Goal: Transaction & Acquisition: Purchase product/service

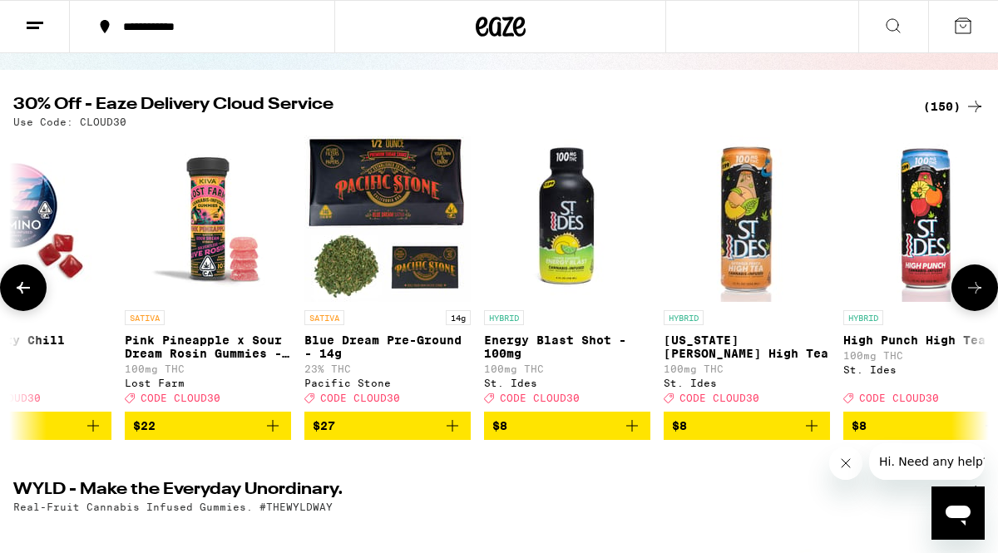
scroll to position [0, 247]
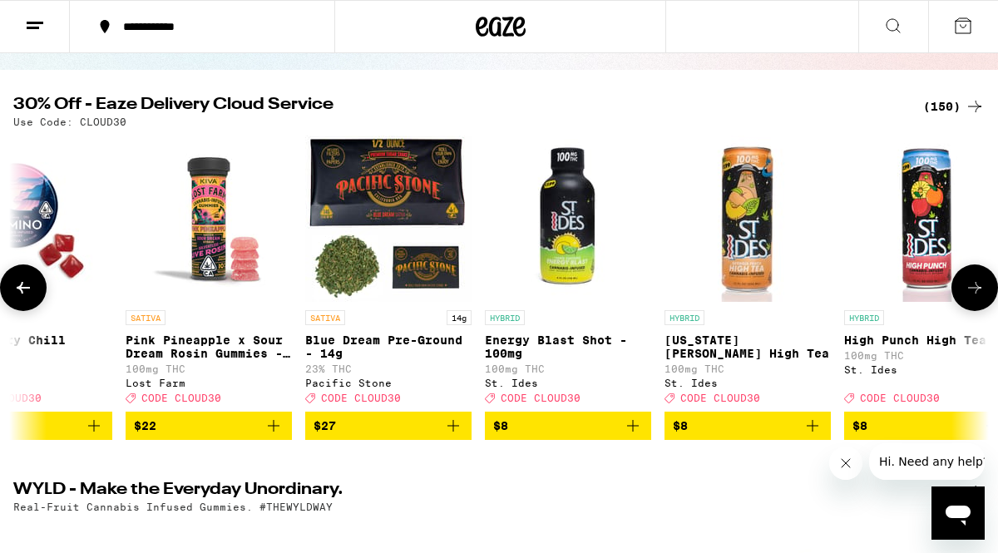
click at [635, 436] on icon "Add to bag" at bounding box center [633, 426] width 20 height 20
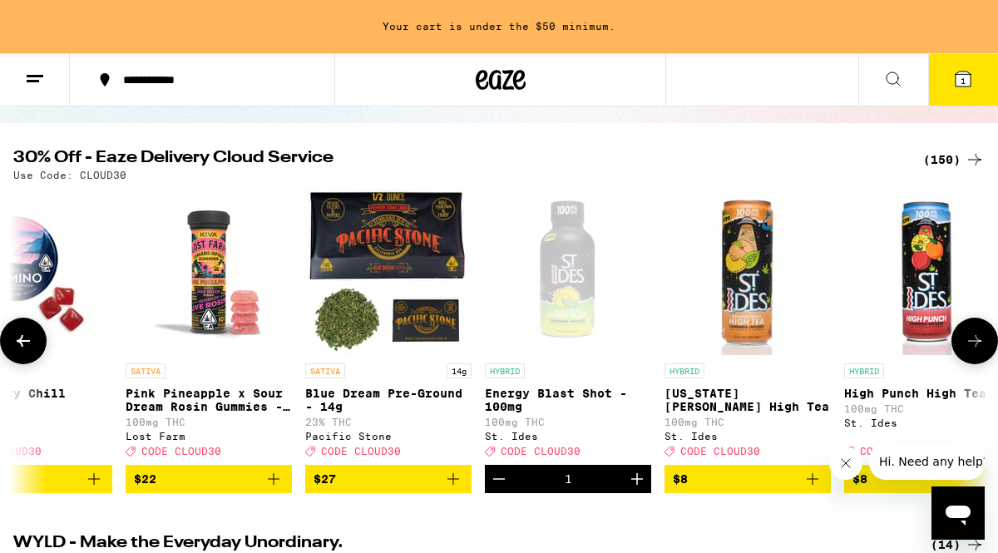
scroll to position [198, 0]
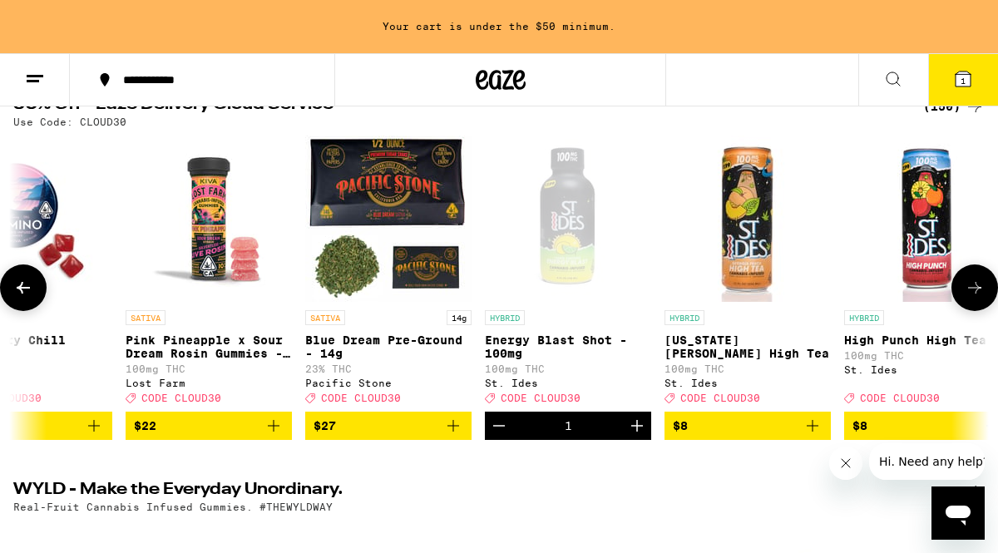
click at [642, 436] on icon "Increment" at bounding box center [637, 426] width 20 height 20
click at [270, 436] on icon "Add to bag" at bounding box center [274, 426] width 20 height 20
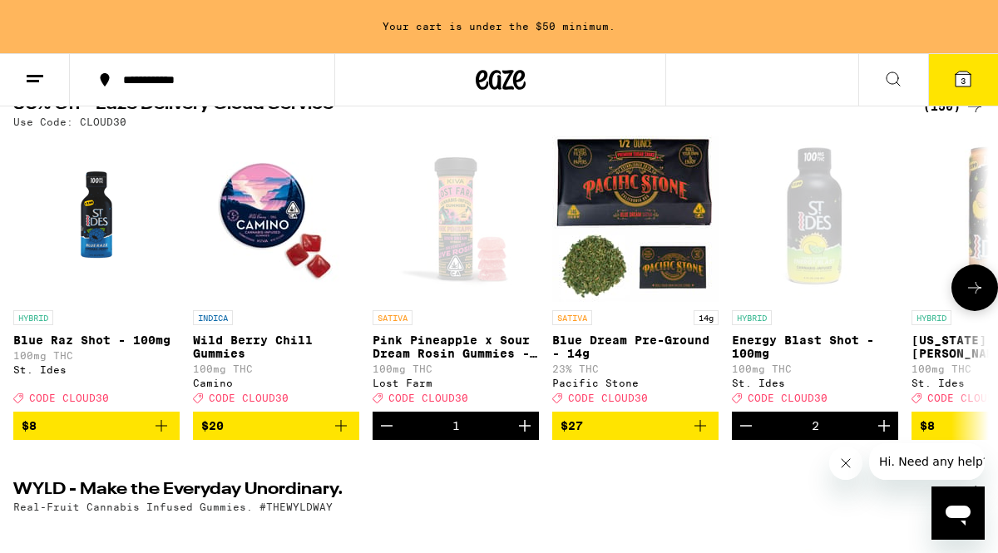
click at [175, 440] on button "$8" at bounding box center [96, 426] width 166 height 28
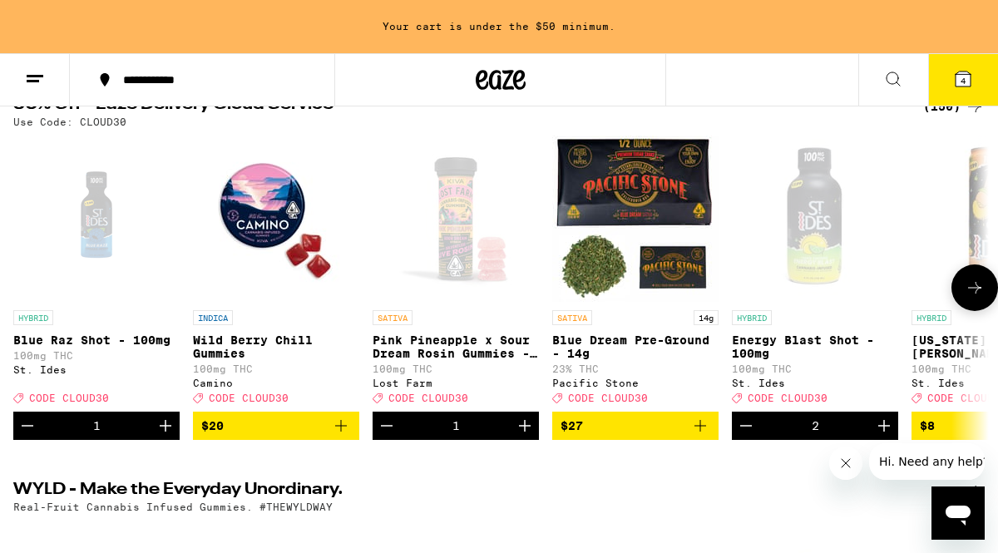
click at [342, 436] on icon "Add to bag" at bounding box center [341, 426] width 20 height 20
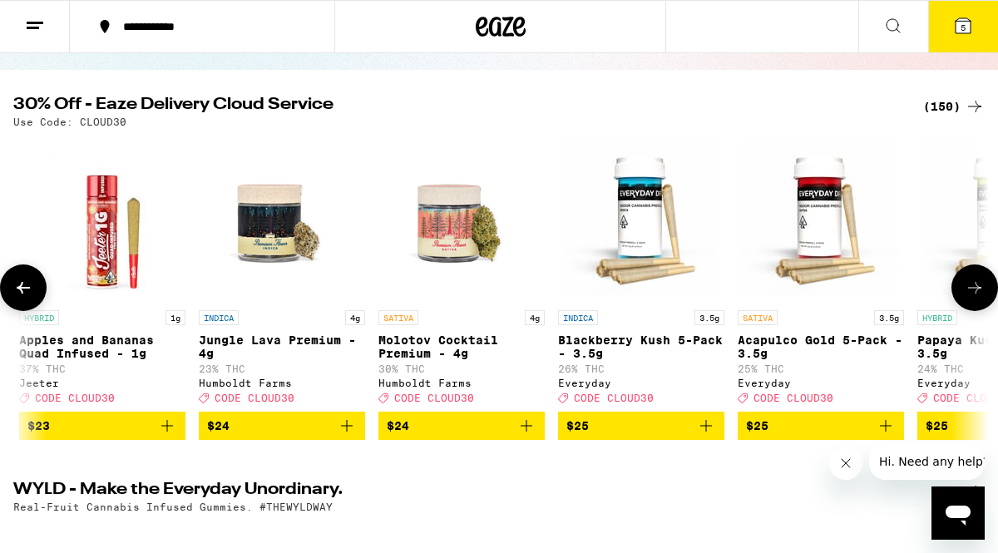
scroll to position [0, 10776]
click at [349, 436] on icon "Add to bag" at bounding box center [346, 426] width 20 height 20
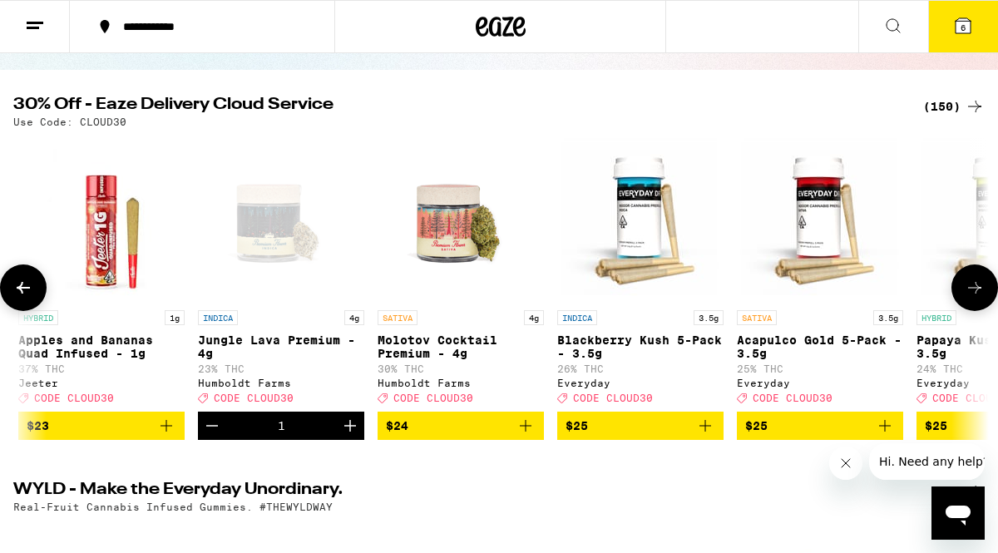
click at [521, 436] on icon "Add to bag" at bounding box center [526, 426] width 20 height 20
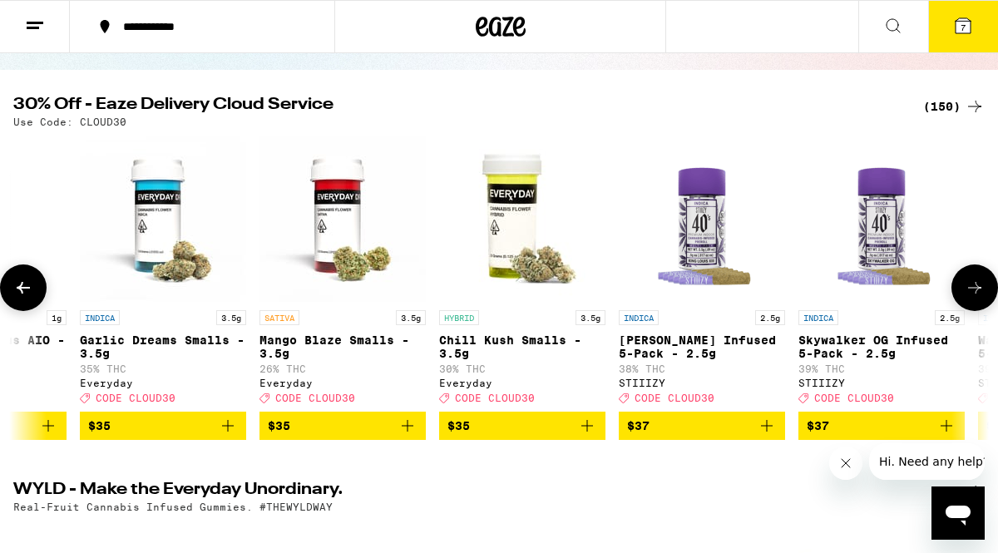
scroll to position [0, 19877]
click at [596, 436] on icon "Add to bag" at bounding box center [588, 426] width 20 height 20
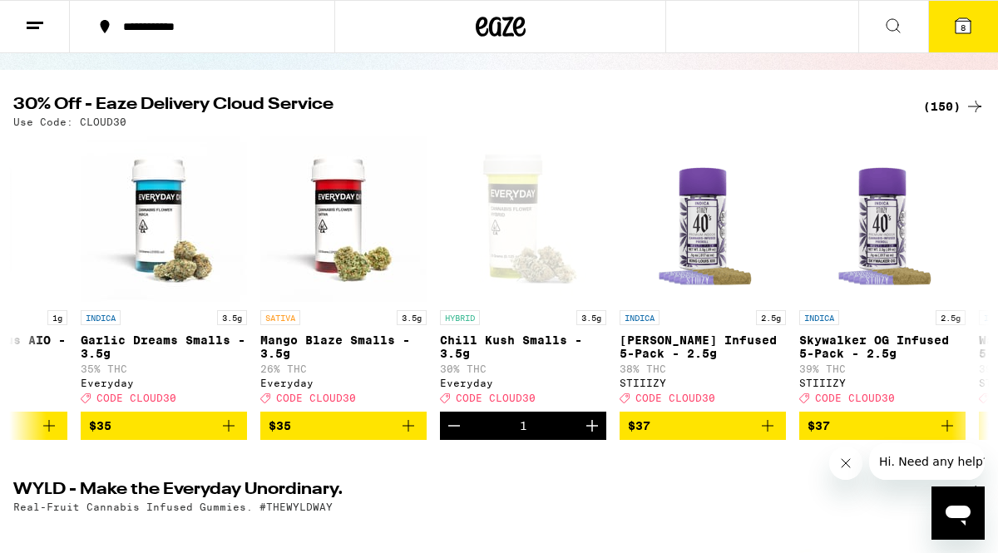
click at [967, 14] on button "8" at bounding box center [963, 27] width 70 height 52
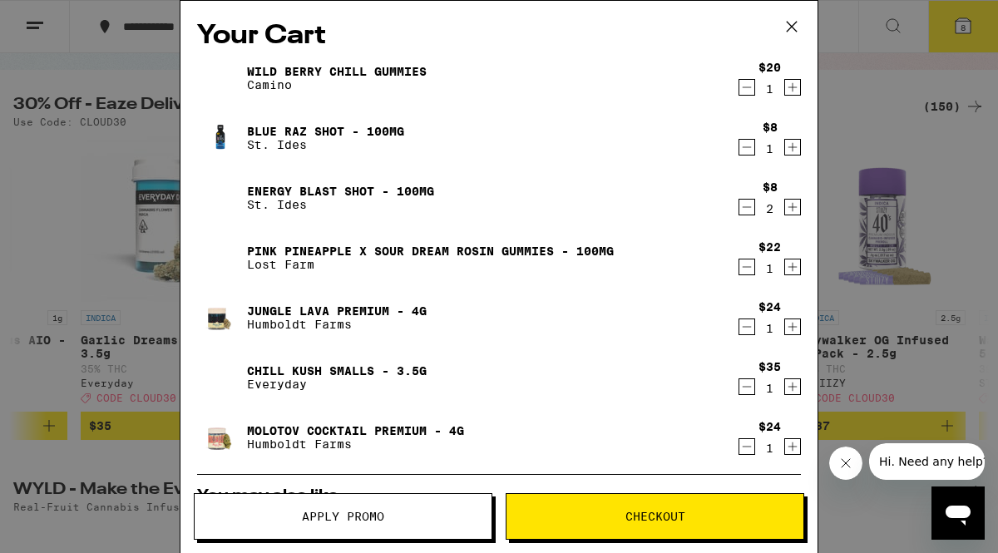
click at [446, 501] on button "Apply Promo" at bounding box center [343, 516] width 299 height 47
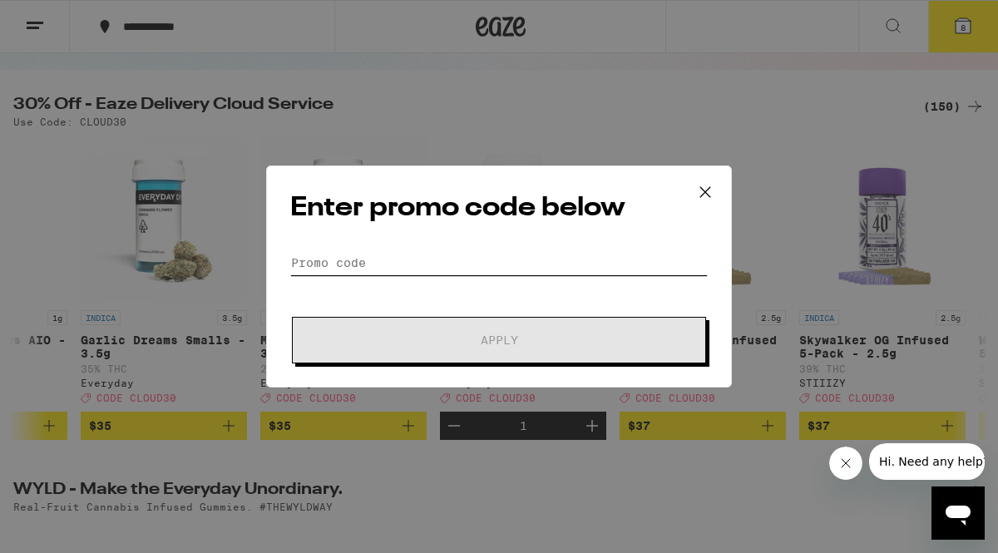
click at [367, 266] on input "Promo Code" at bounding box center [499, 262] width 418 height 25
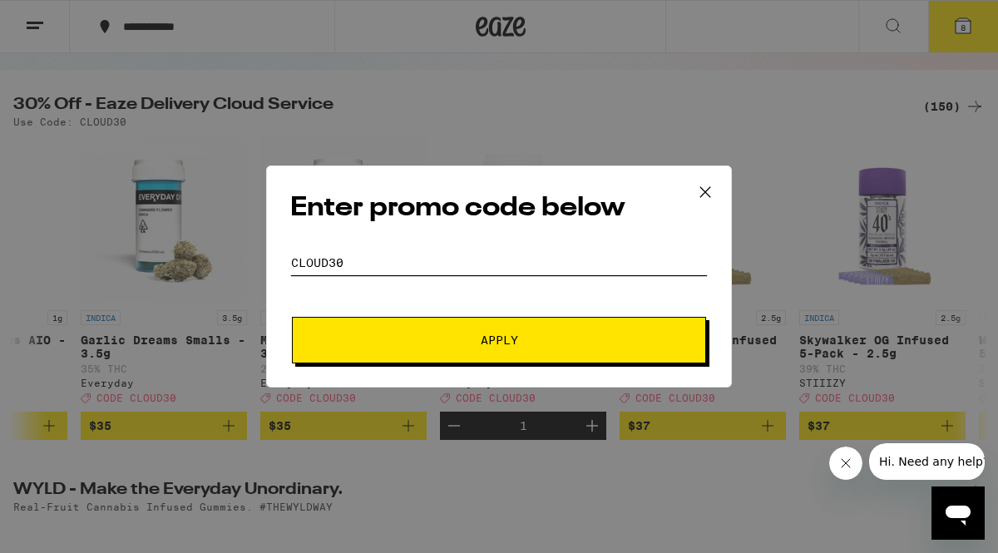
type input "CLOUD30"
click at [337, 355] on button "Apply" at bounding box center [499, 340] width 414 height 47
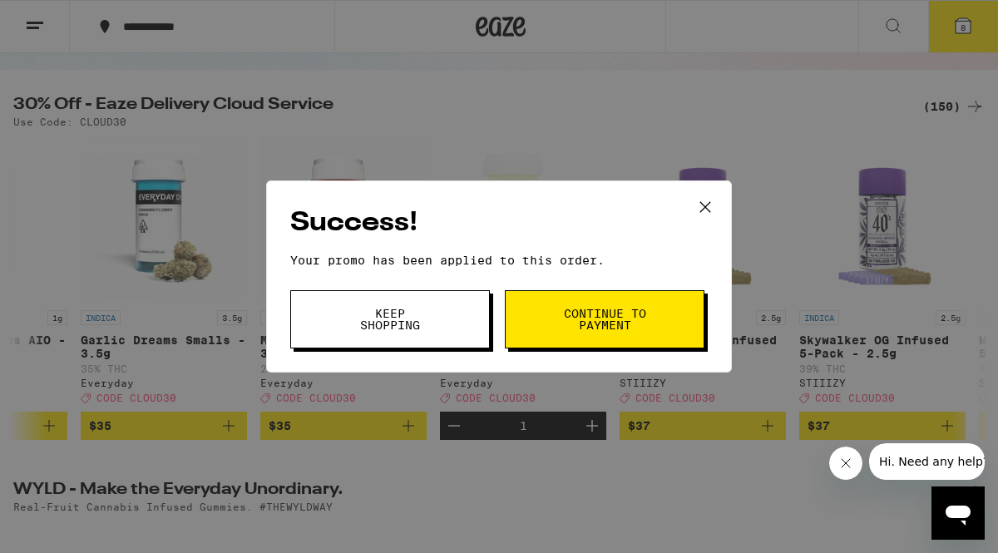
click at [580, 319] on span "Continue to payment" at bounding box center [604, 319] width 85 height 23
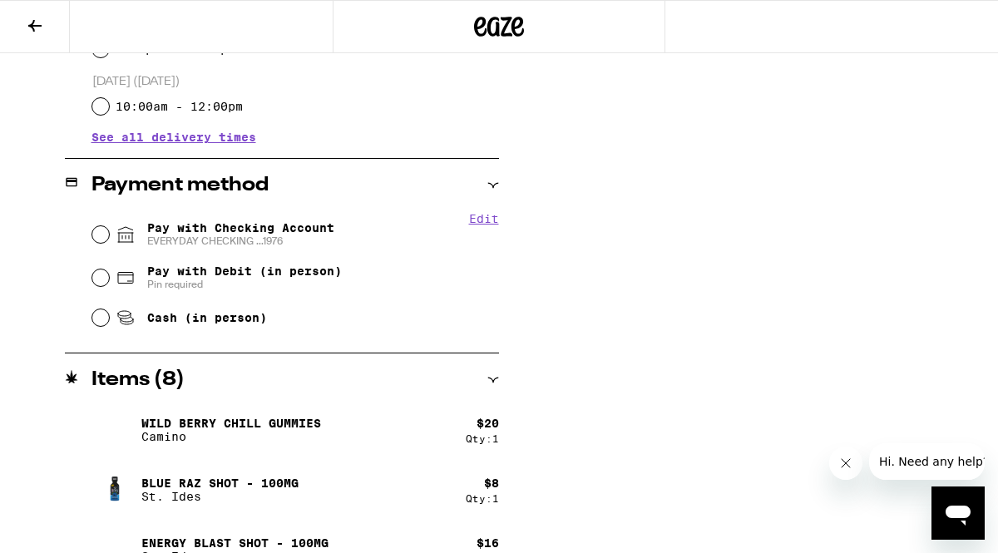
scroll to position [710, 0]
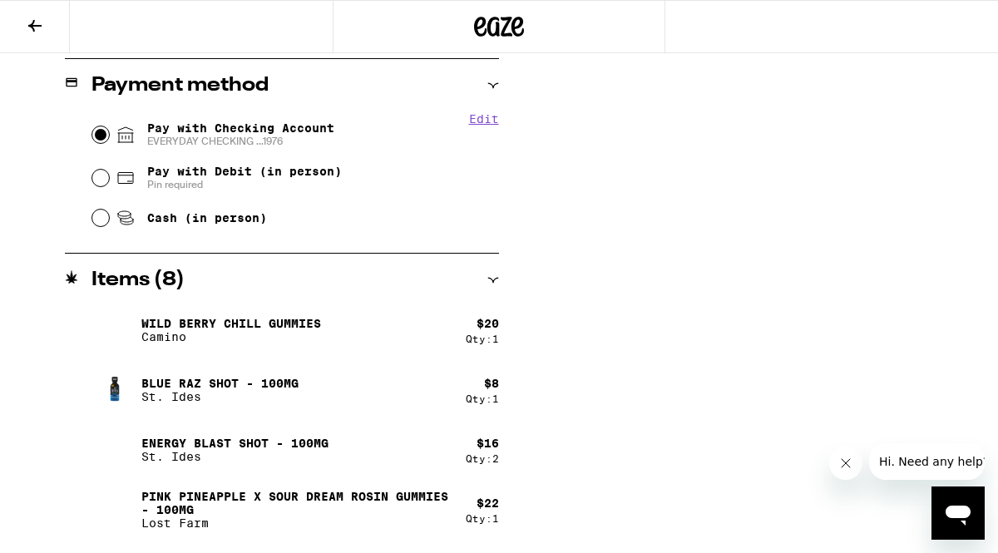
click at [96, 135] on input "Pay with Checking Account EVERYDAY CHECKING ...1976" at bounding box center [100, 134] width 17 height 17
radio input "true"
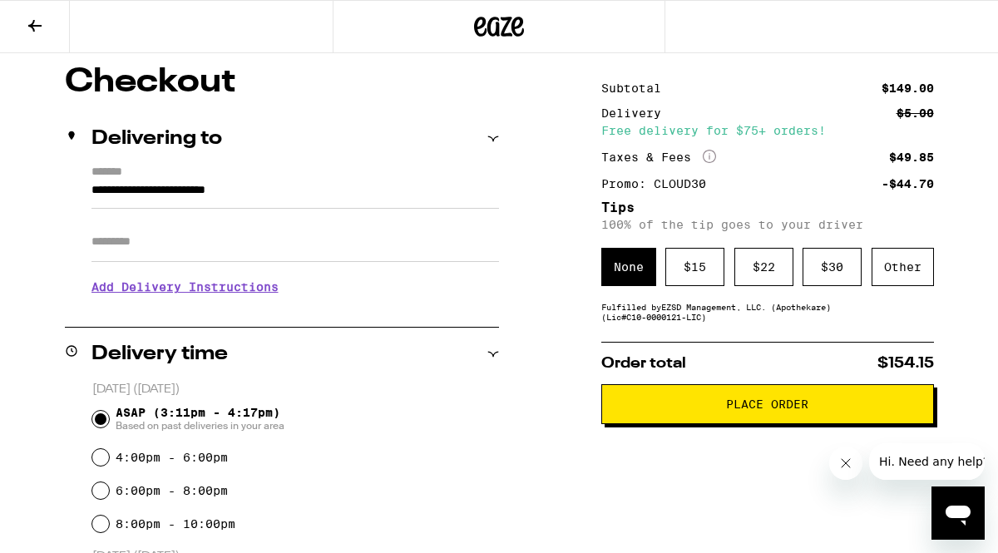
scroll to position [133, 0]
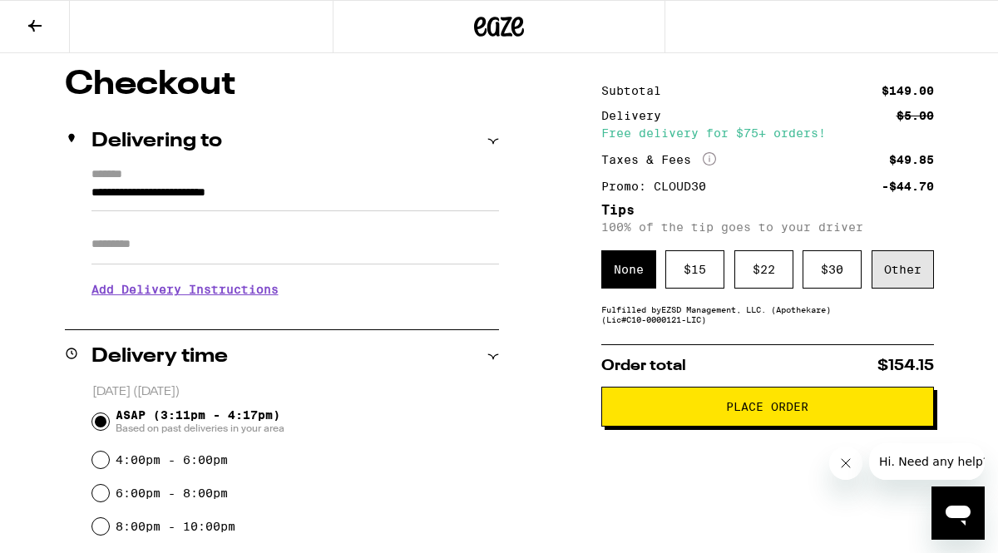
click at [909, 265] on div "Other" at bounding box center [903, 269] width 62 height 38
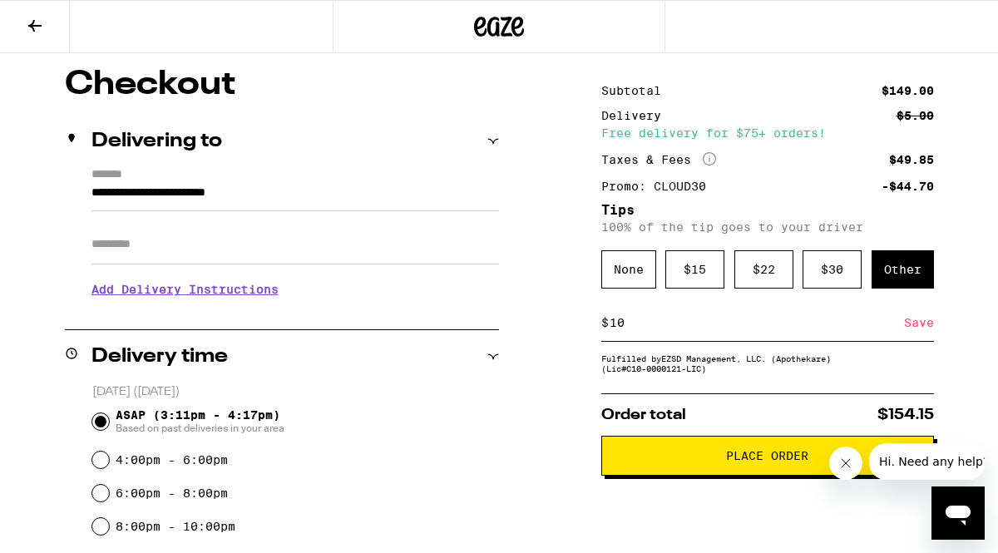
type input "10"
click at [767, 476] on button "Place Order" at bounding box center [767, 456] width 333 height 40
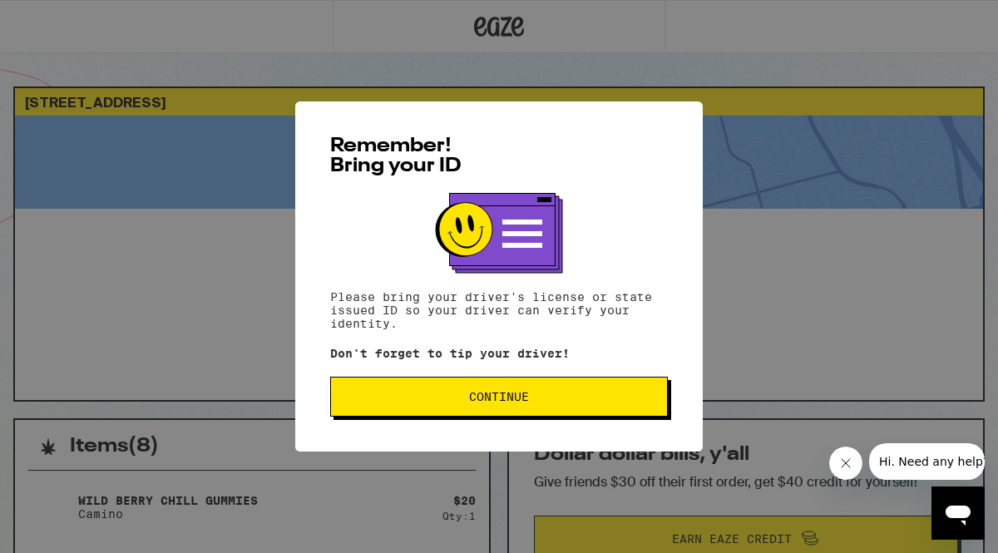
click at [495, 408] on button "Continue" at bounding box center [499, 397] width 338 height 40
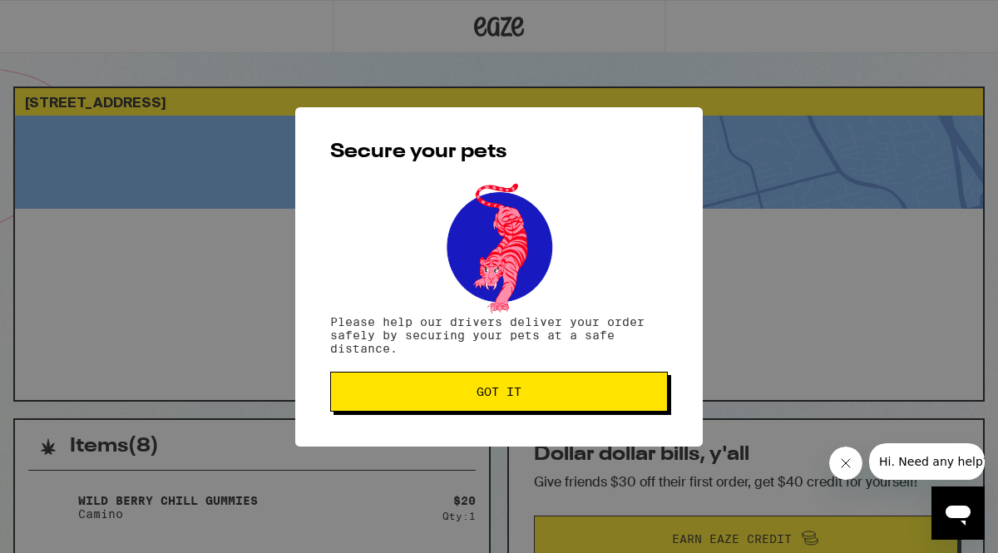
click at [495, 408] on button "Got it" at bounding box center [499, 392] width 338 height 40
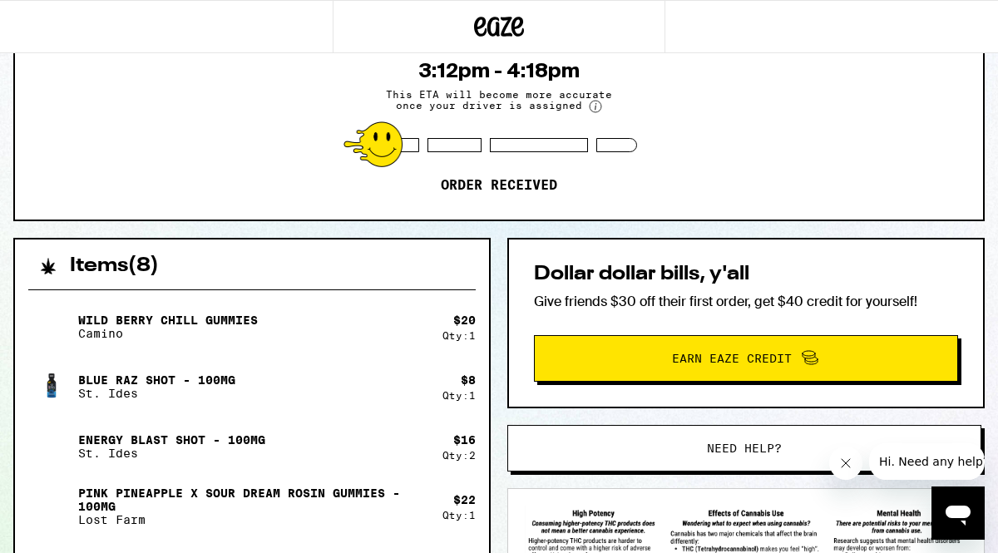
scroll to position [182, 0]
